Goal: Task Accomplishment & Management: Manage account settings

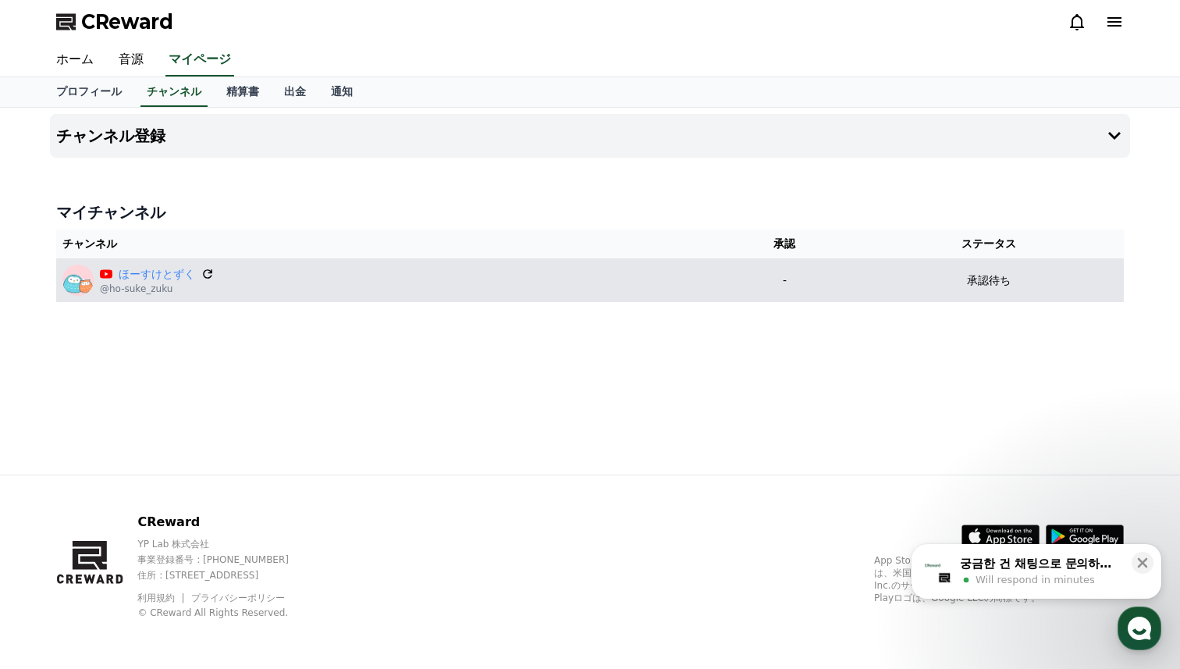
click at [206, 269] on icon at bounding box center [207, 273] width 9 height 9
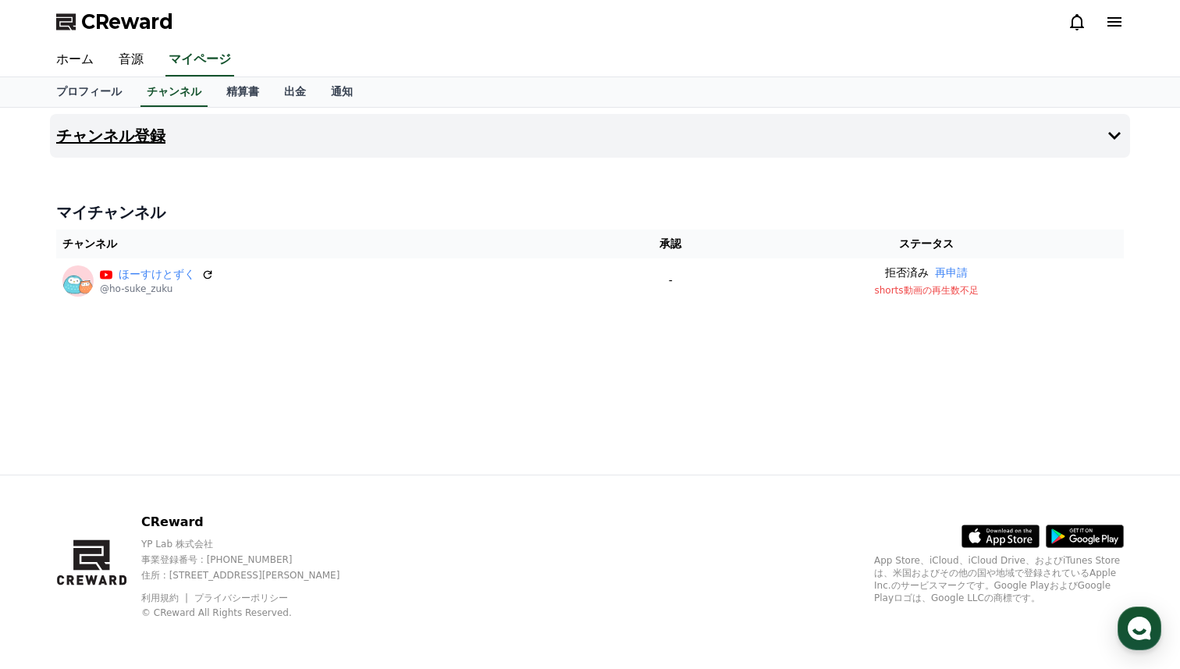
click at [169, 153] on button "チャンネル登録" at bounding box center [590, 136] width 1081 height 44
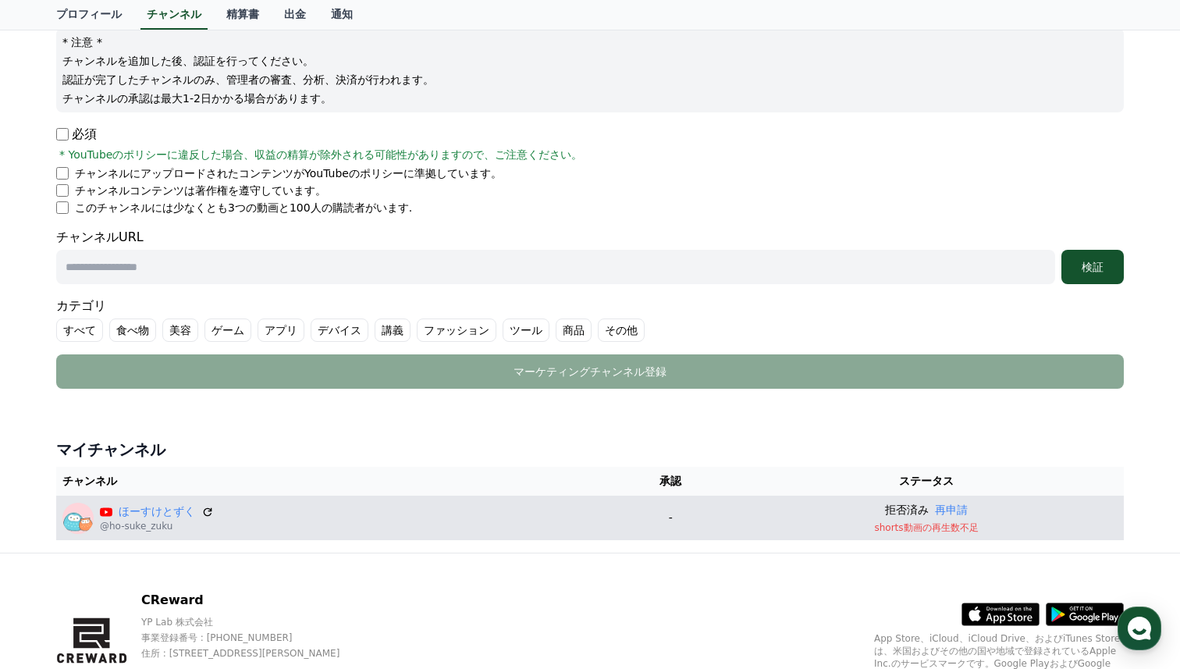
scroll to position [208, 0]
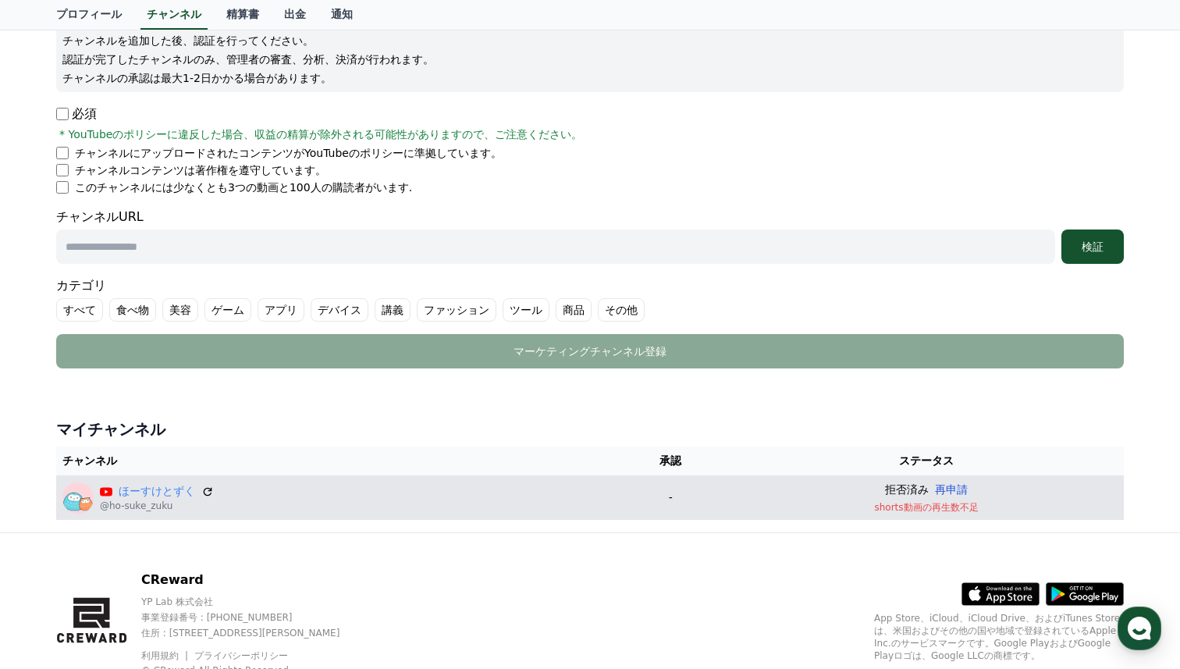
click at [957, 491] on button "再申請" at bounding box center [951, 490] width 33 height 16
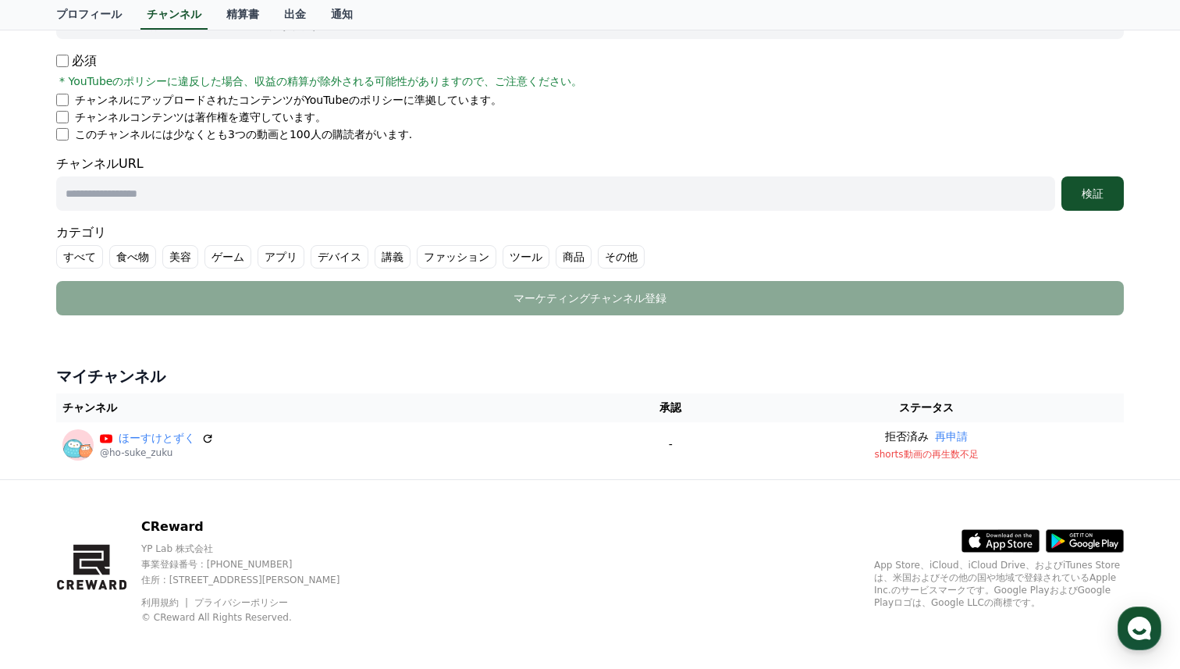
scroll to position [260, 0]
drag, startPoint x: 145, startPoint y: 529, endPoint x: 230, endPoint y: 529, distance: 84.3
click at [230, 529] on p "CReward" at bounding box center [254, 527] width 226 height 19
copy p "CReward"
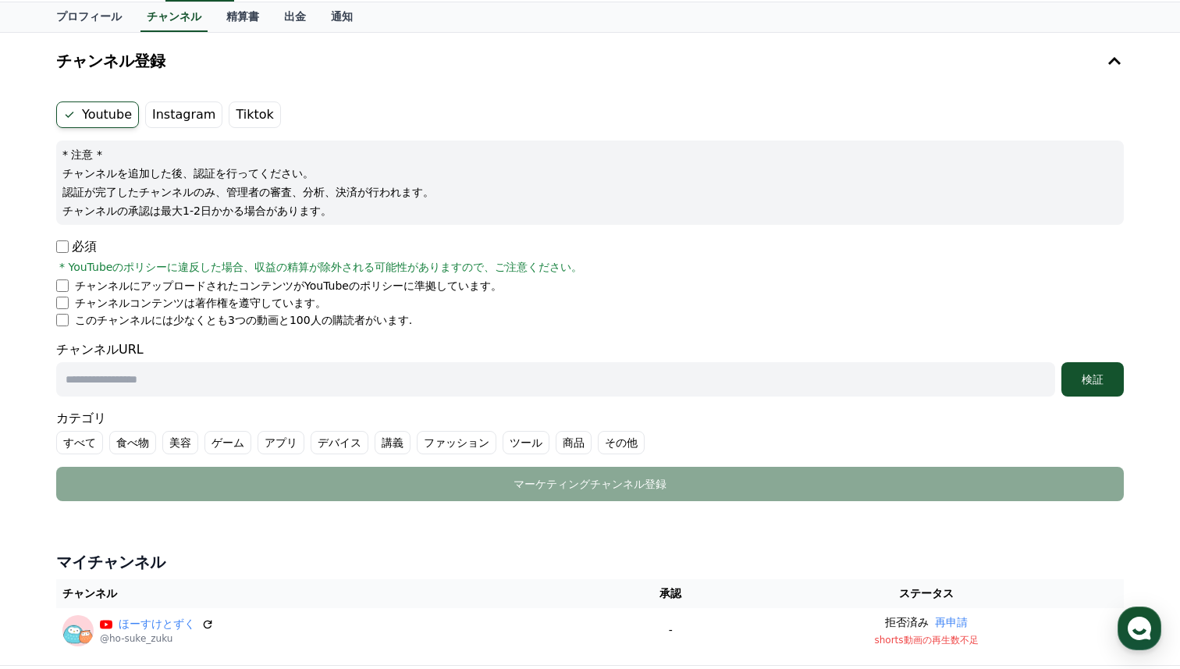
scroll to position [265, 0]
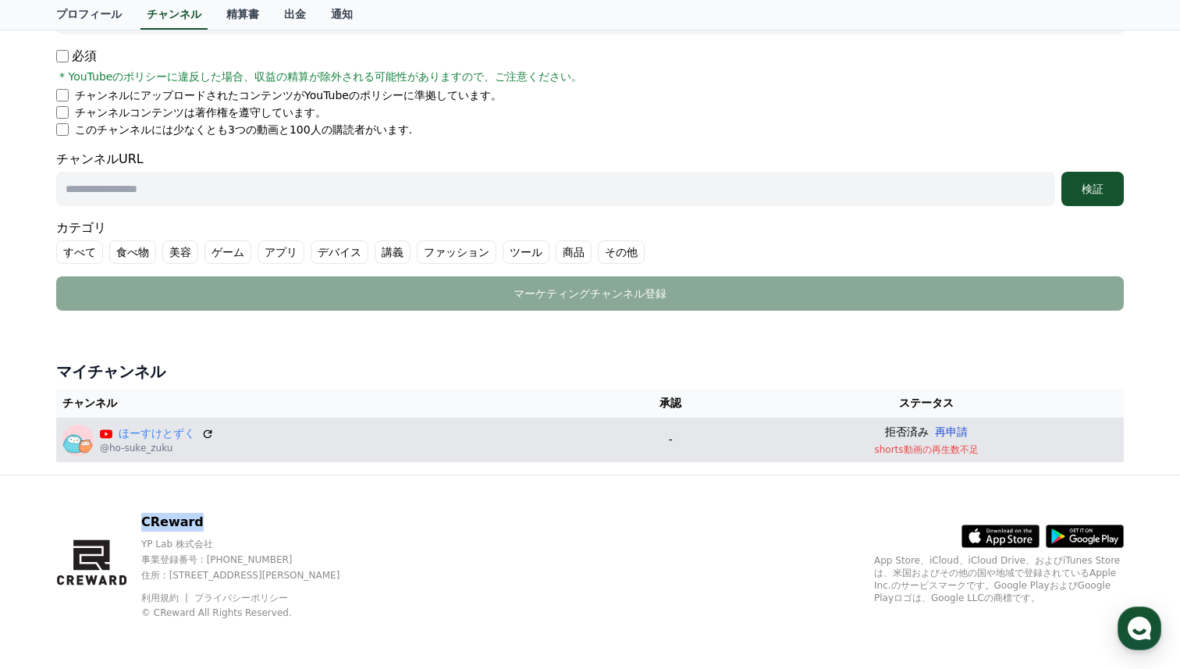
click at [956, 432] on button "再申請" at bounding box center [951, 432] width 33 height 16
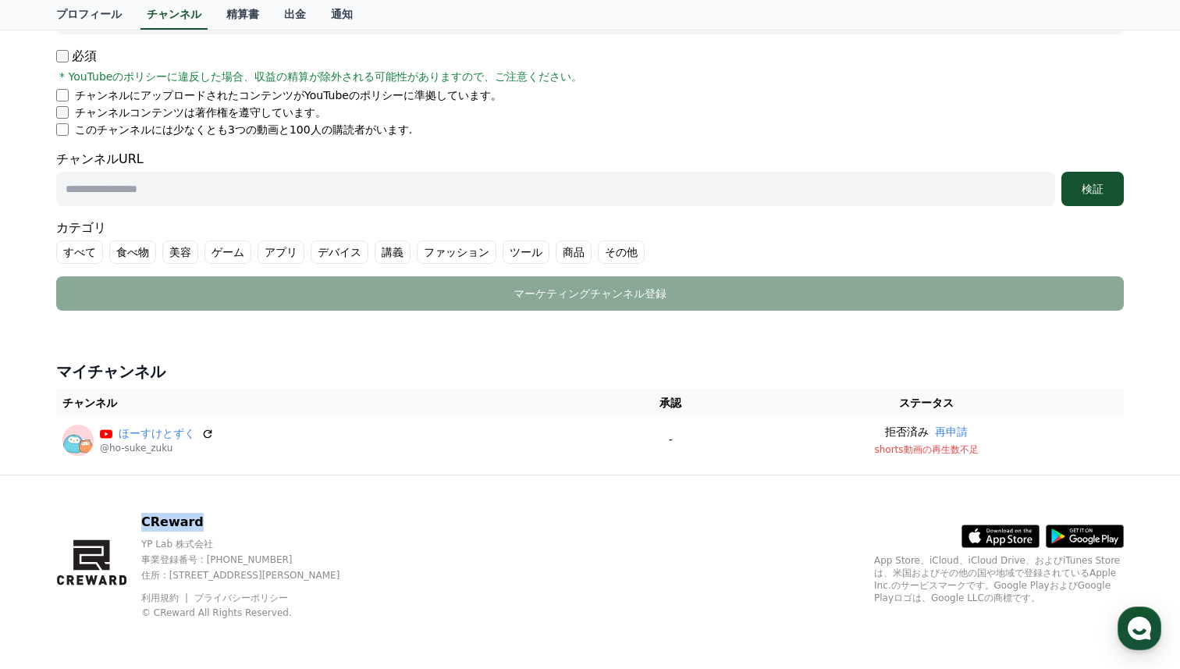
scroll to position [265, 0]
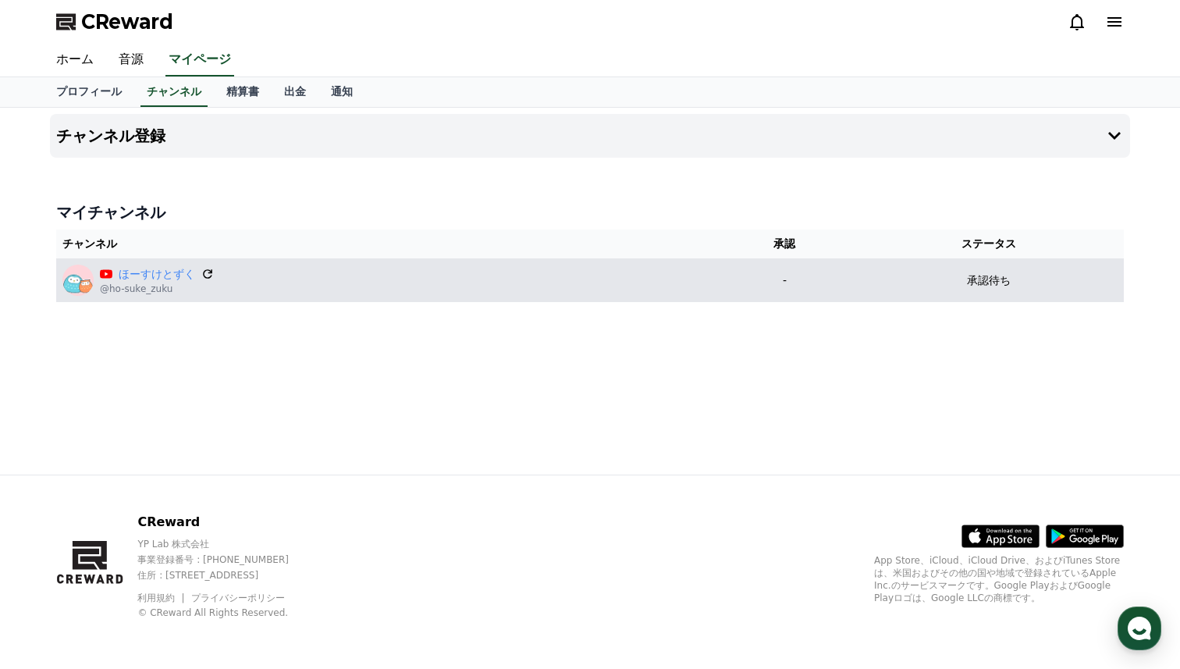
click at [212, 273] on icon at bounding box center [208, 274] width 14 height 14
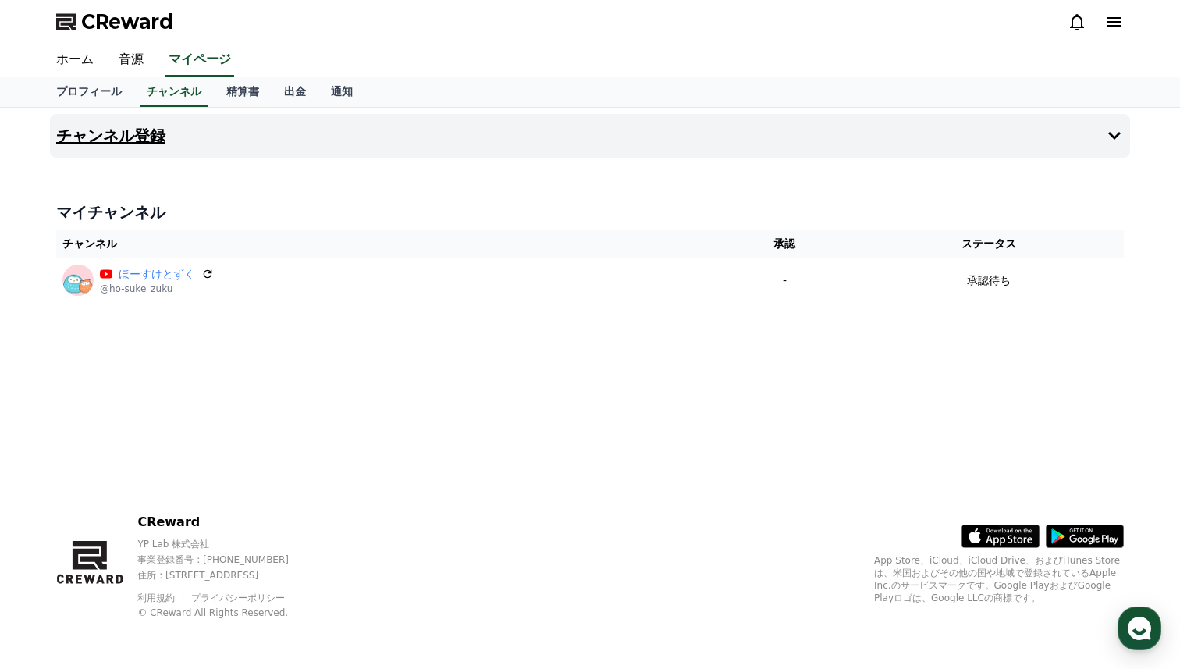
click at [938, 152] on button "チャンネル登録" at bounding box center [590, 136] width 1081 height 44
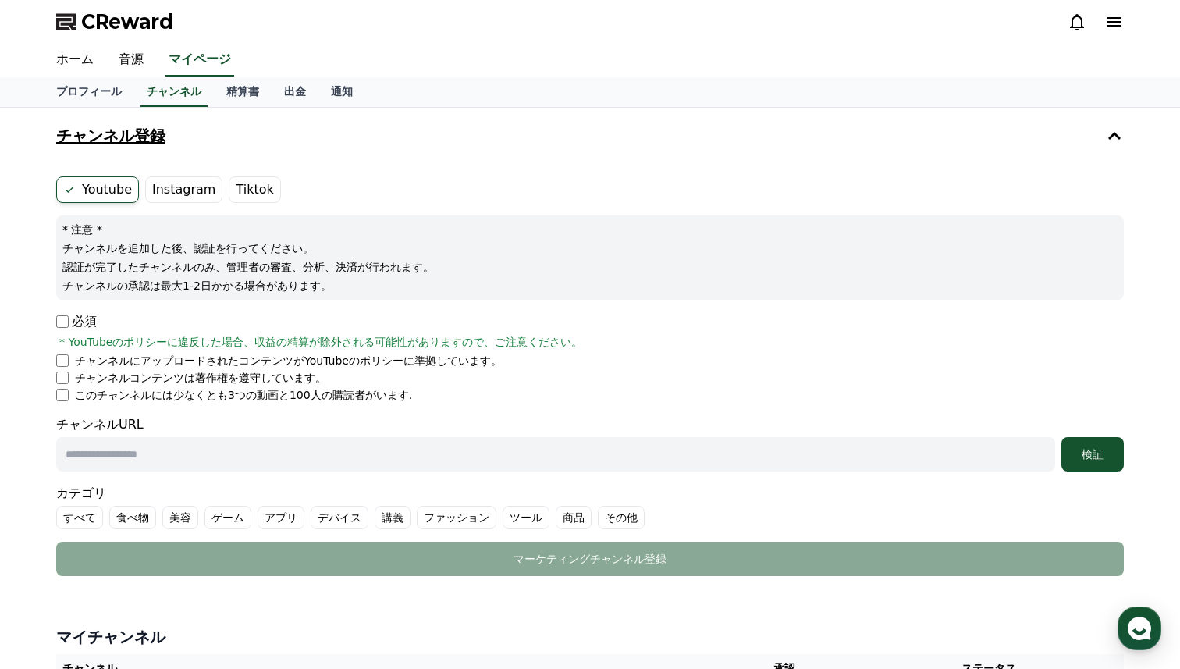
click at [938, 152] on button "チャンネル登録" at bounding box center [590, 136] width 1081 height 44
